Goal: Navigation & Orientation: Find specific page/section

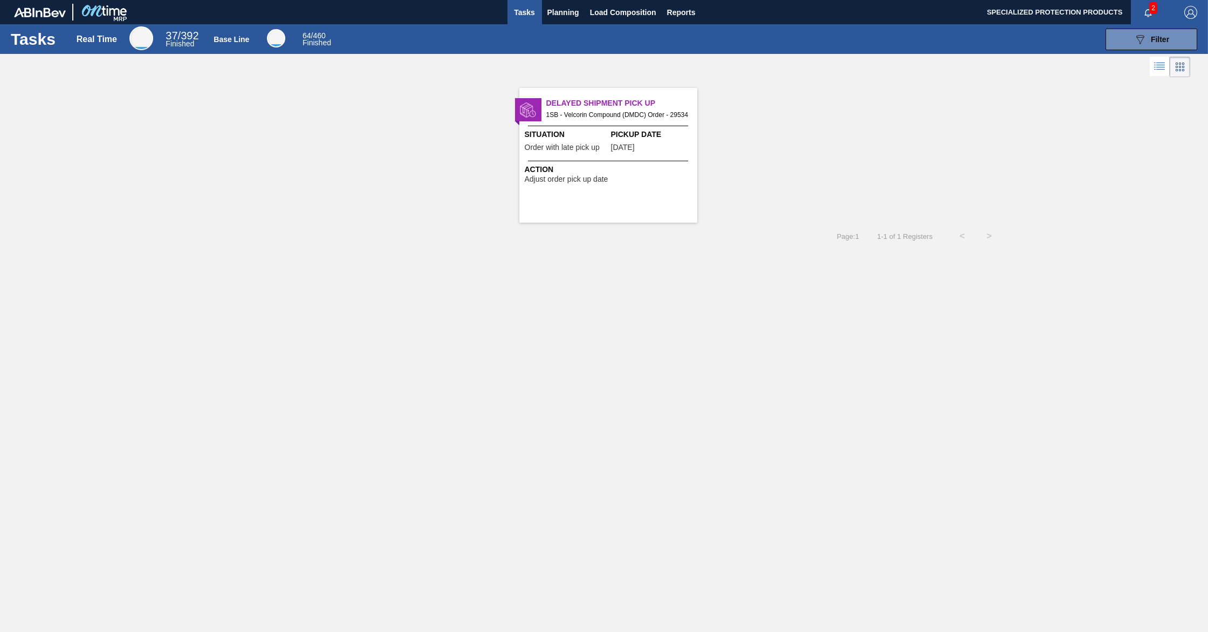
click at [575, 183] on span "Adjust order pick up date" at bounding box center [567, 179] width 84 height 8
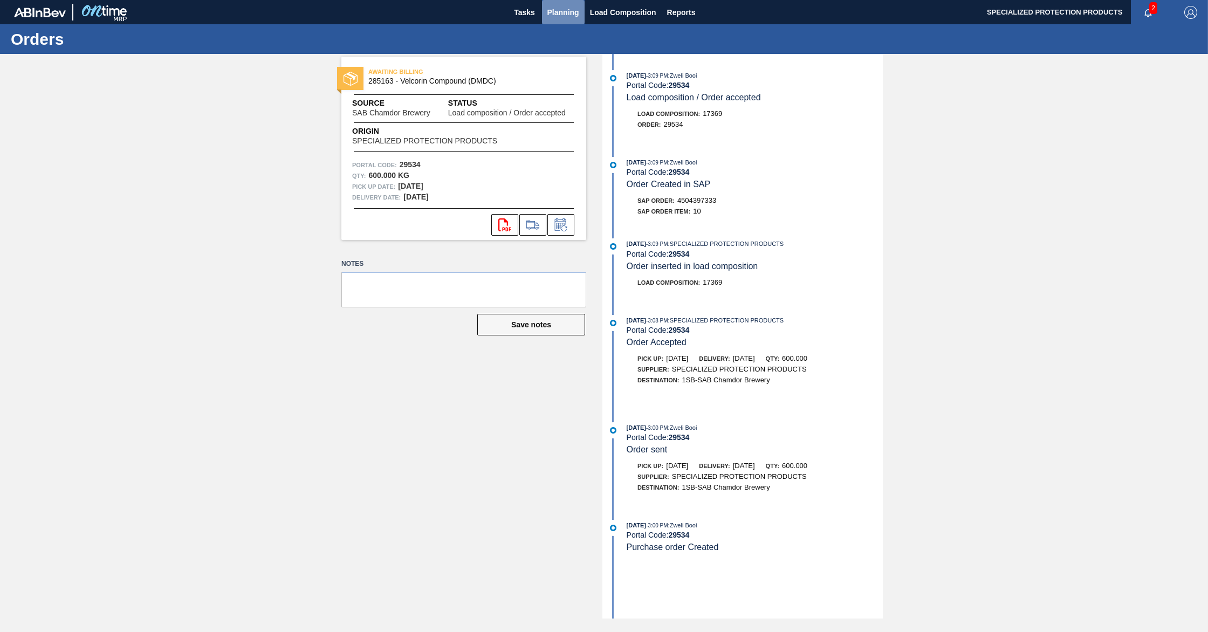
click at [566, 15] on span "Planning" at bounding box center [563, 12] width 32 height 13
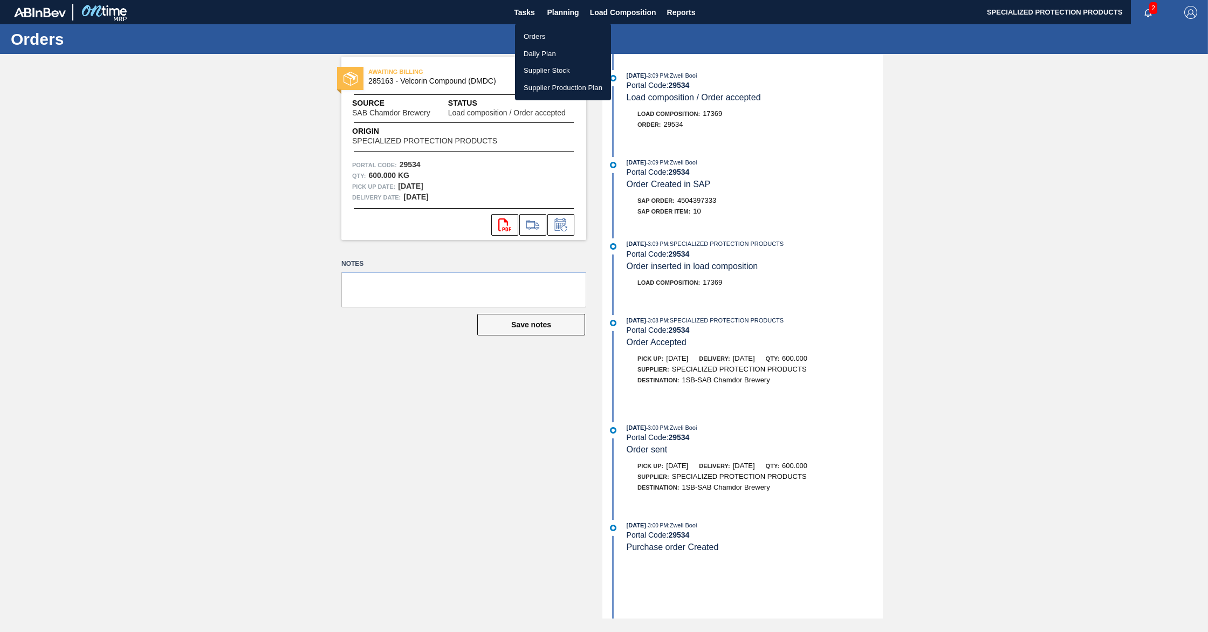
click at [612, 15] on div at bounding box center [604, 316] width 1208 height 632
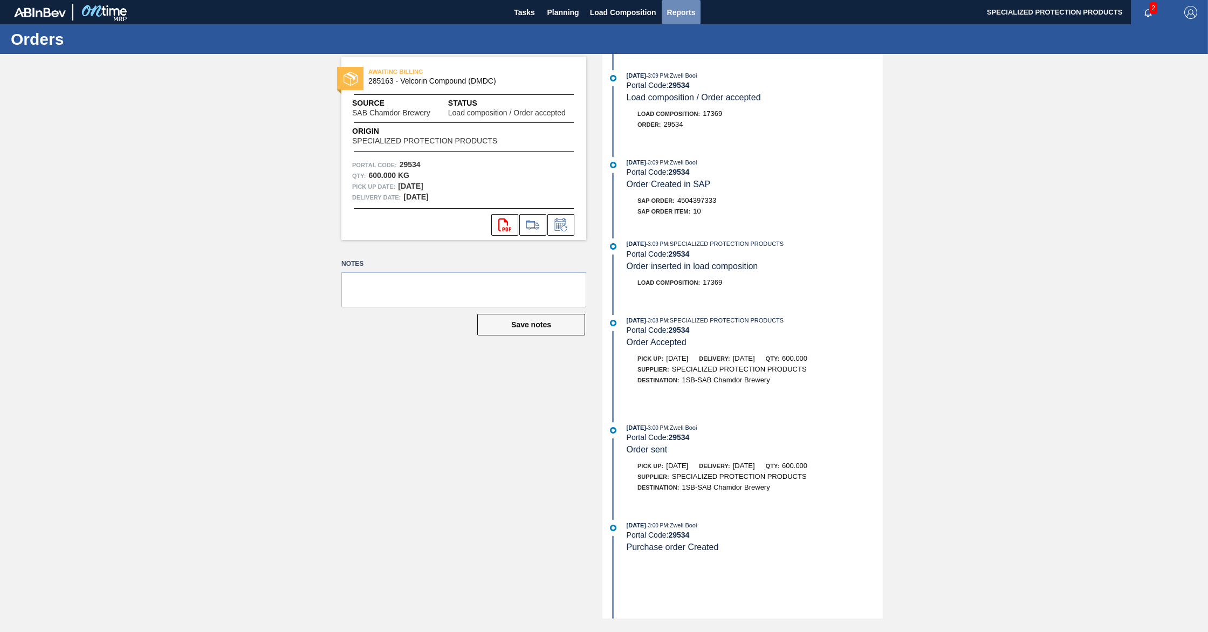
click at [680, 17] on span "Reports" at bounding box center [681, 12] width 29 height 13
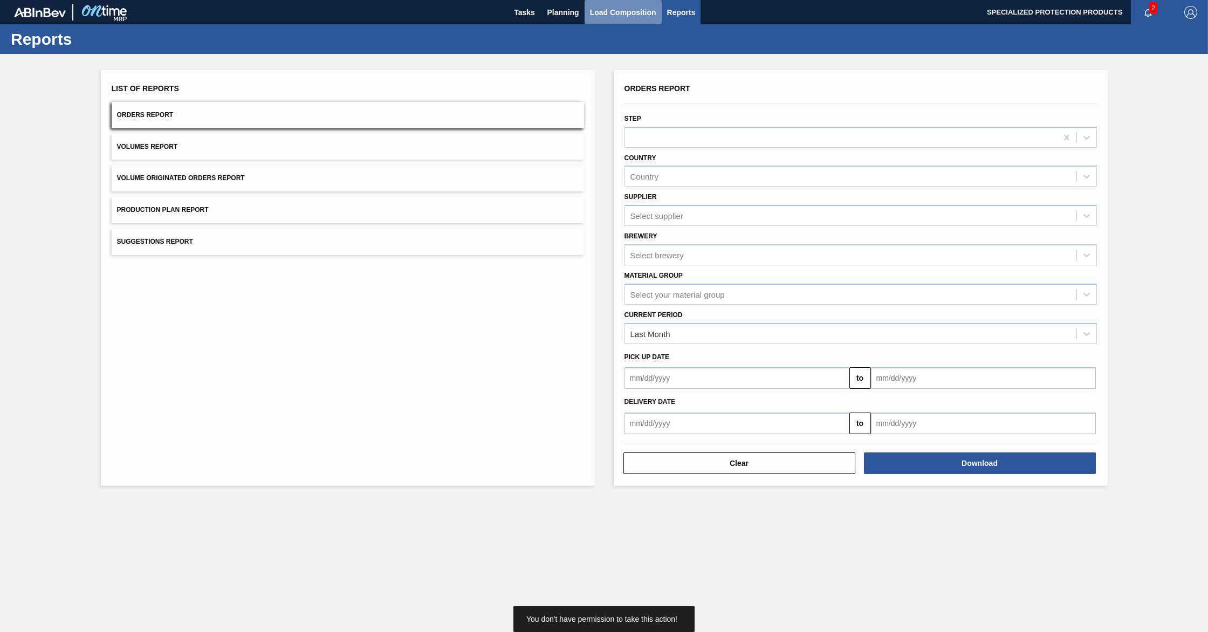
click at [653, 20] on button "Load Composition" at bounding box center [622, 12] width 77 height 24
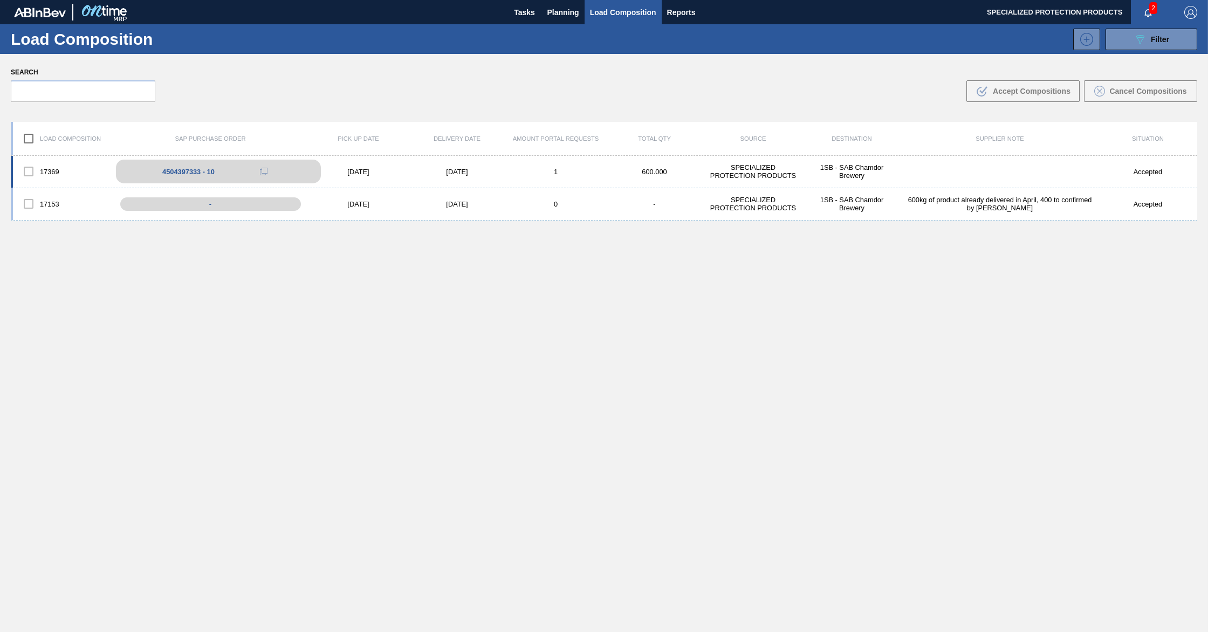
click at [177, 170] on div "4504397333 - 10" at bounding box center [188, 172] width 52 height 8
click at [178, 171] on div "4504397333 - 10" at bounding box center [188, 172] width 52 height 8
click at [263, 174] on icon at bounding box center [264, 172] width 8 height 8
click at [684, 13] on span "Reports" at bounding box center [681, 12] width 29 height 13
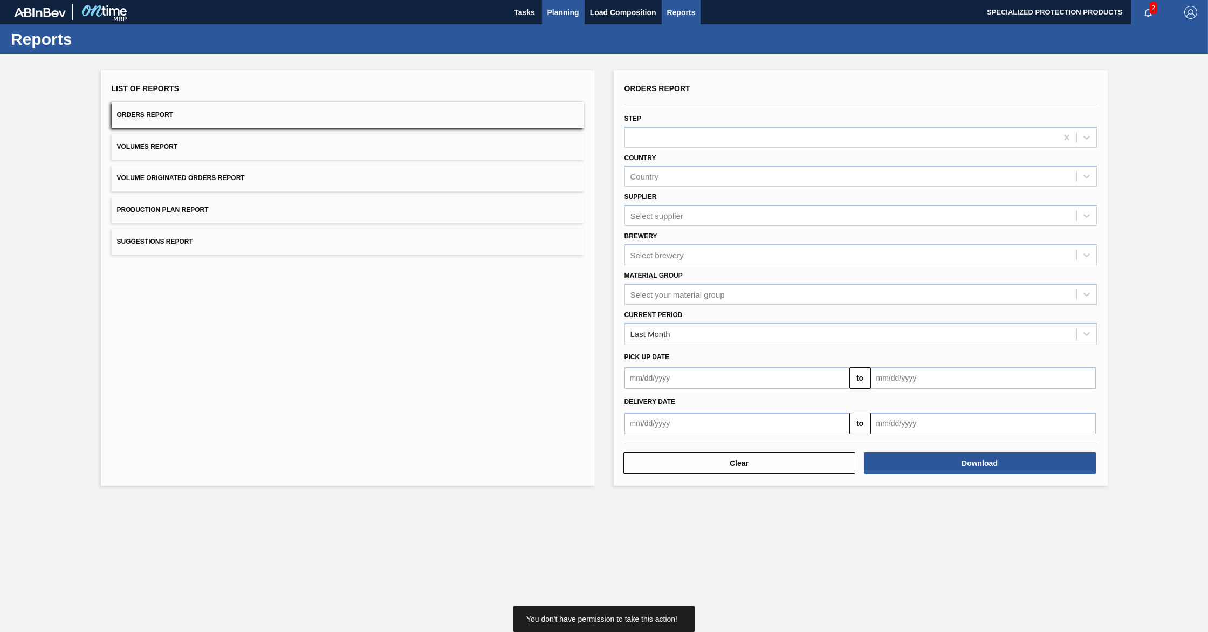
click at [565, 15] on span "Planning" at bounding box center [563, 12] width 32 height 13
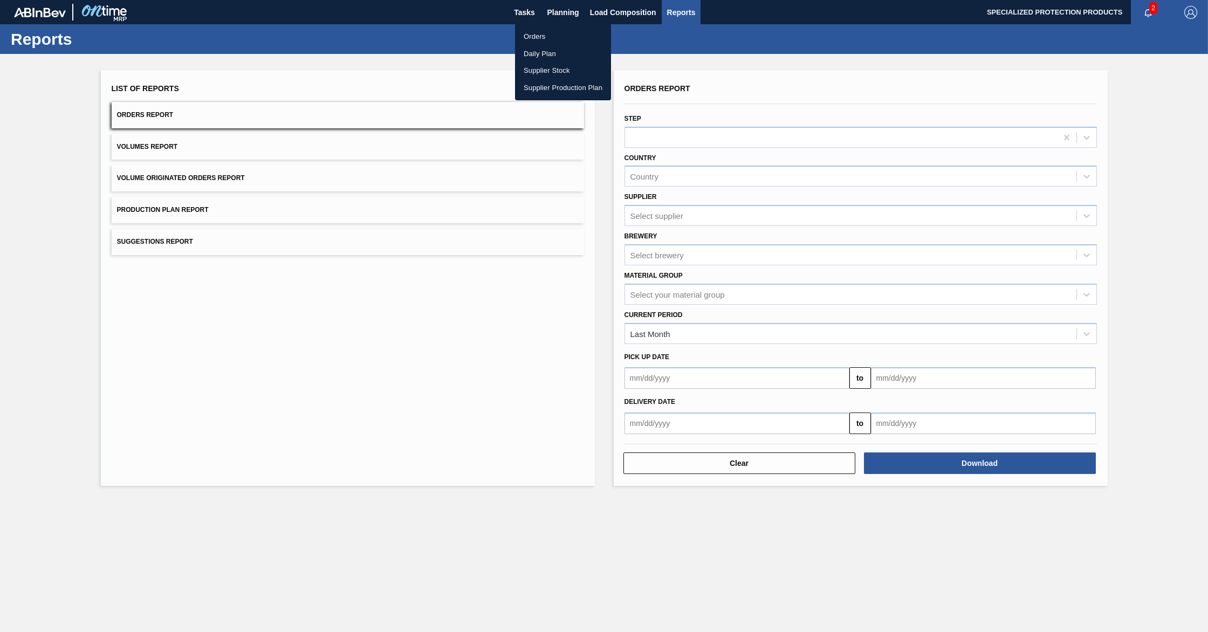
click at [521, 11] on div at bounding box center [604, 316] width 1208 height 632
drag, startPoint x: 457, startPoint y: 35, endPoint x: 469, endPoint y: 32, distance: 12.1
click at [461, 35] on div "Reports" at bounding box center [604, 39] width 1208 height 30
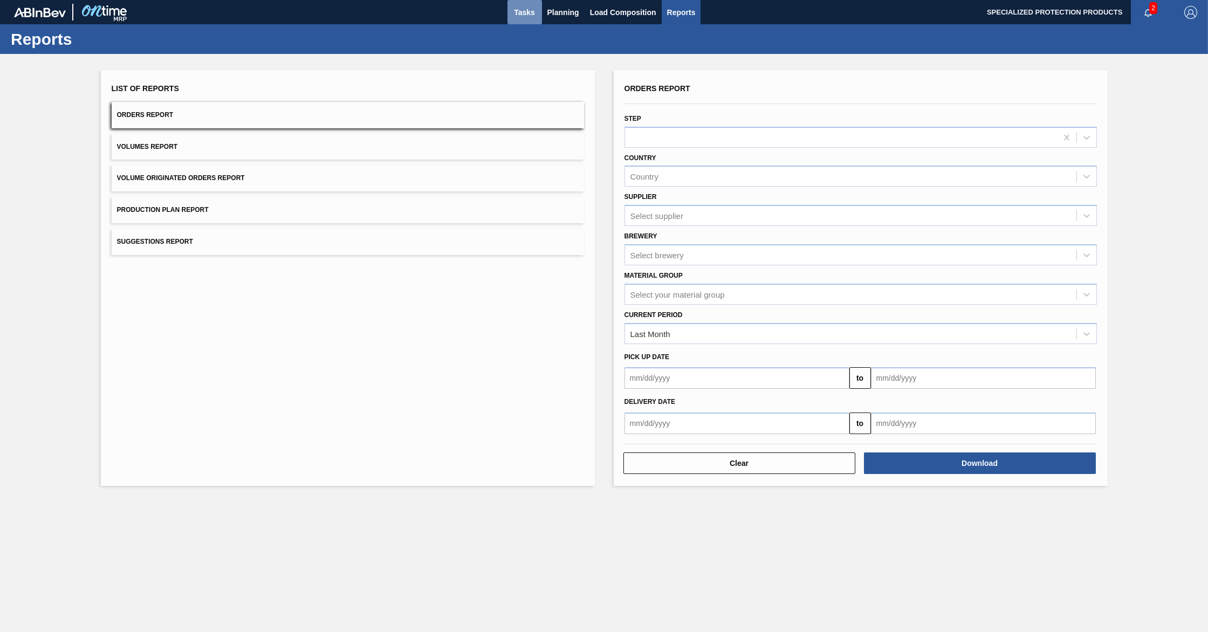
click at [526, 10] on span "Tasks" at bounding box center [525, 12] width 24 height 13
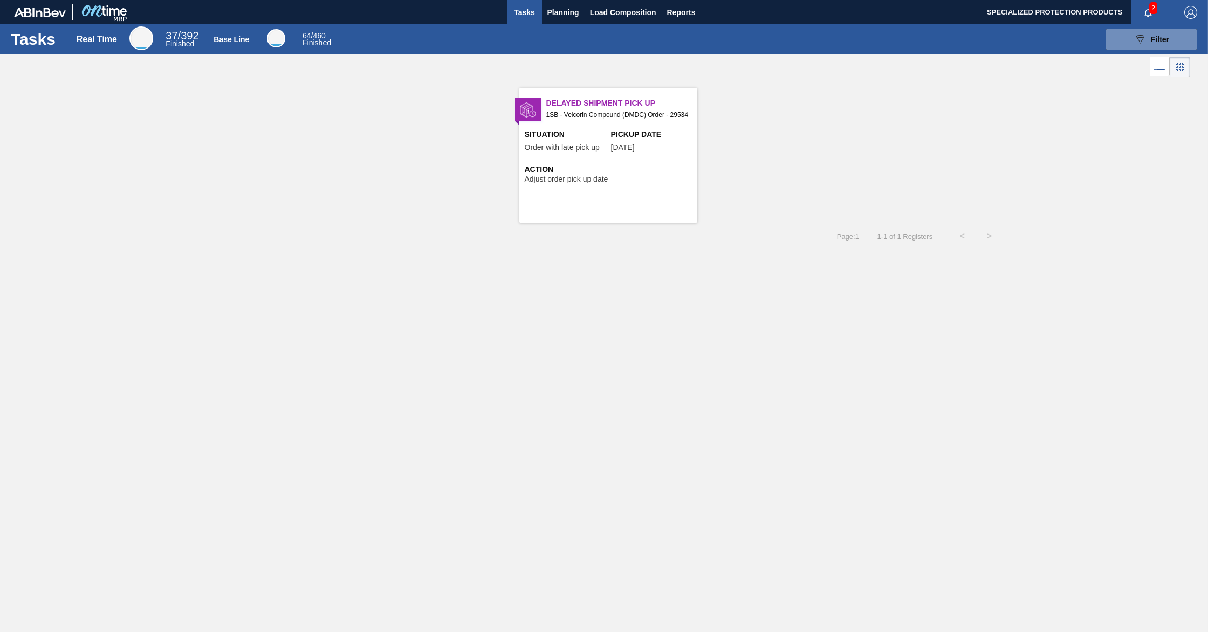
click at [542, 174] on span "Action" at bounding box center [610, 169] width 170 height 11
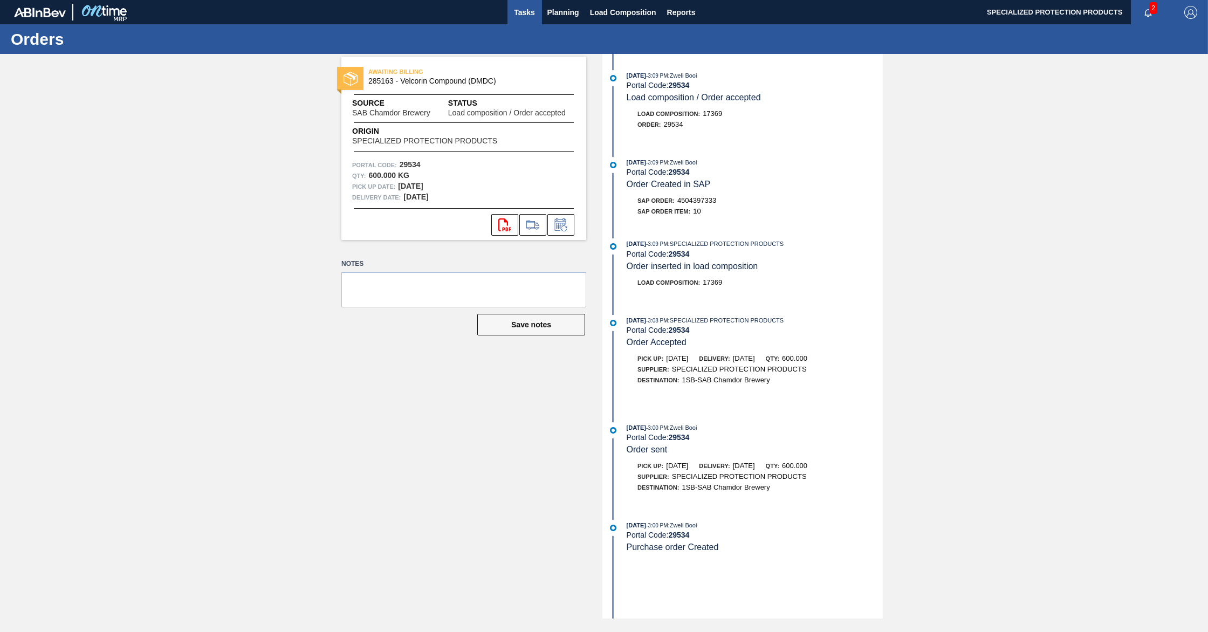
click at [526, 15] on span "Tasks" at bounding box center [525, 12] width 24 height 13
